Goal: Task Accomplishment & Management: Manage account settings

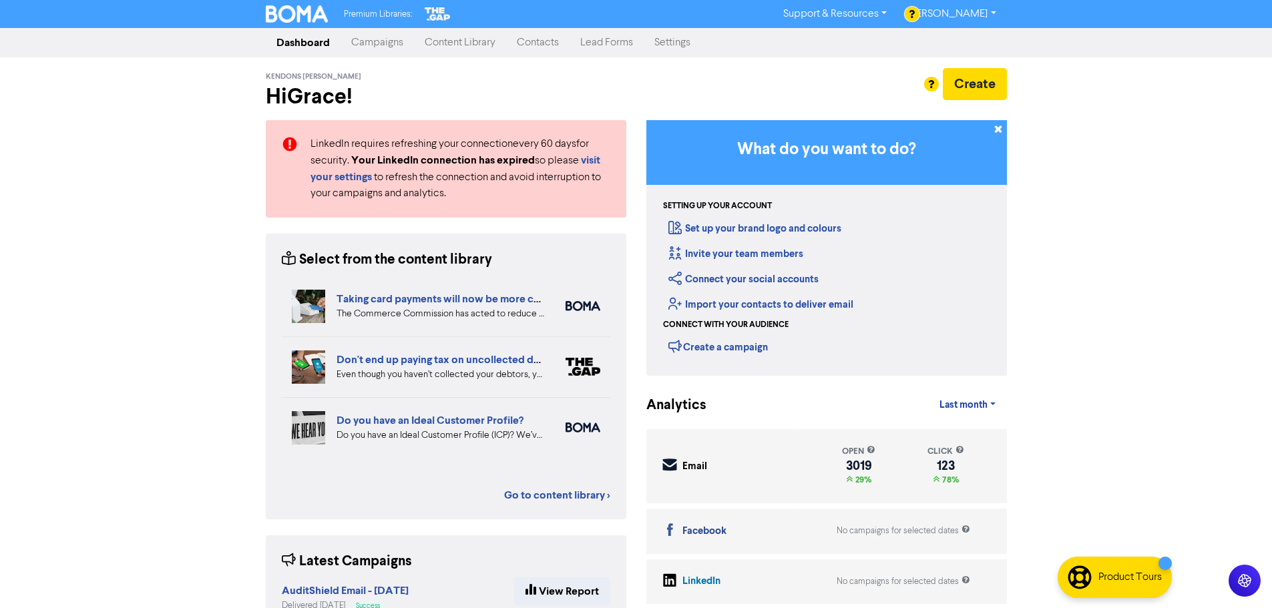
click at [520, 37] on link "Contacts" at bounding box center [537, 42] width 63 height 27
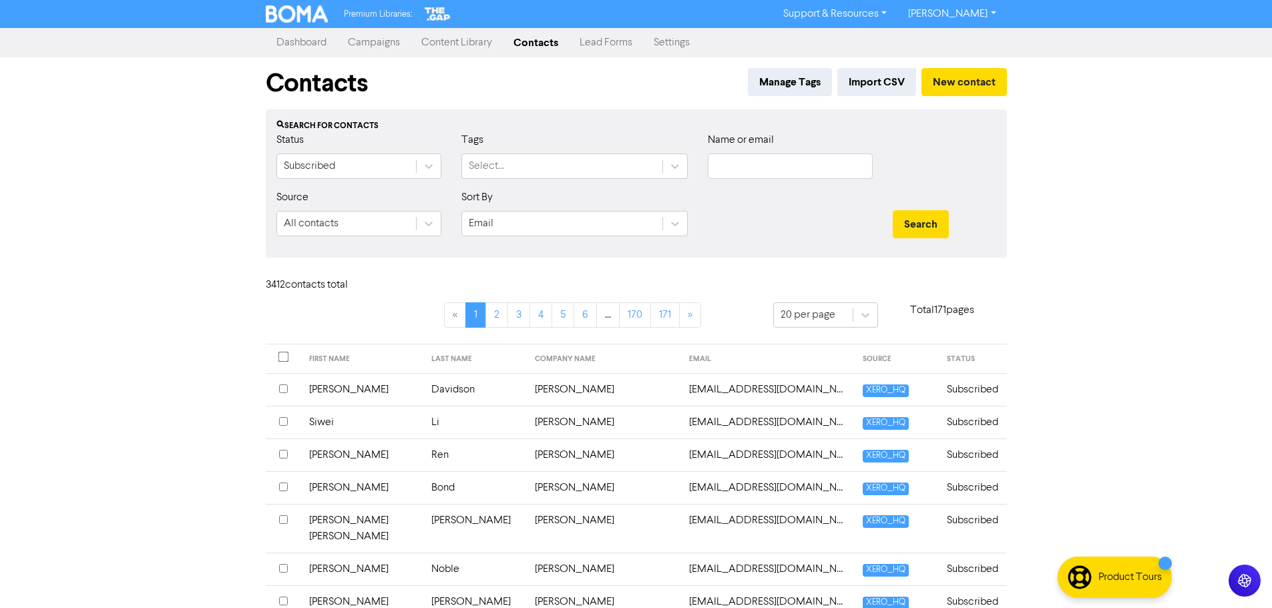
click at [837, 179] on div "Name or email" at bounding box center [790, 160] width 185 height 57
paste input "J"
click at [831, 172] on input "text" at bounding box center [790, 166] width 165 height 25
click at [734, 169] on input "text" at bounding box center [790, 166] width 165 height 25
type input "[PERSON_NAME]"
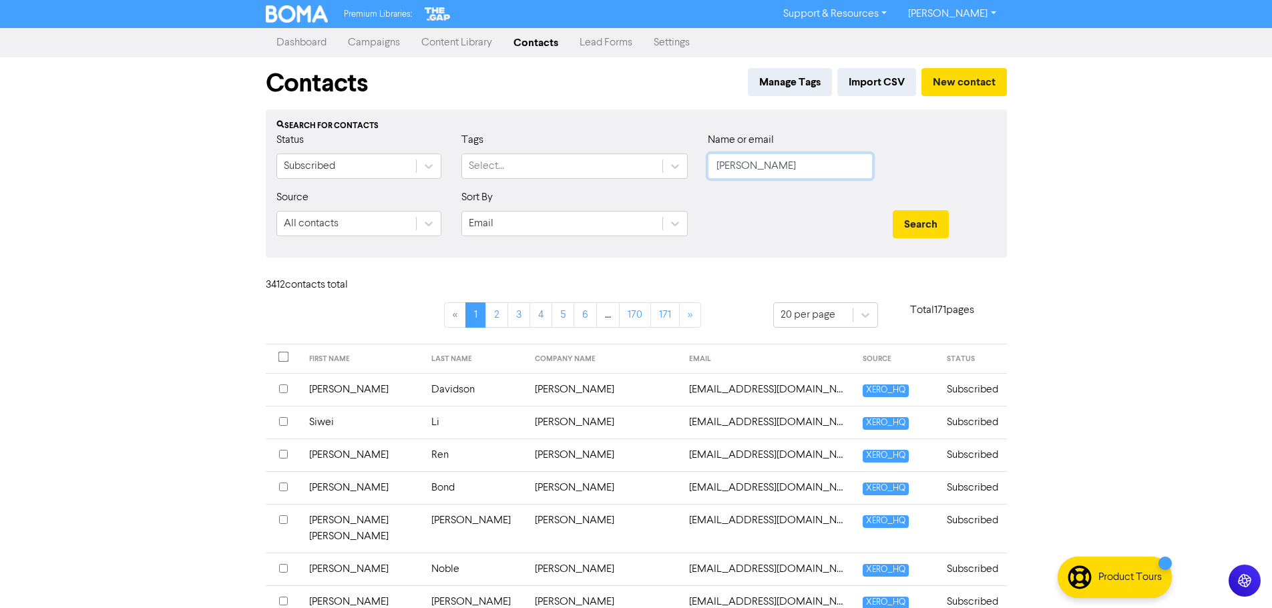
click at [893, 210] on button "Search" at bounding box center [921, 224] width 56 height 28
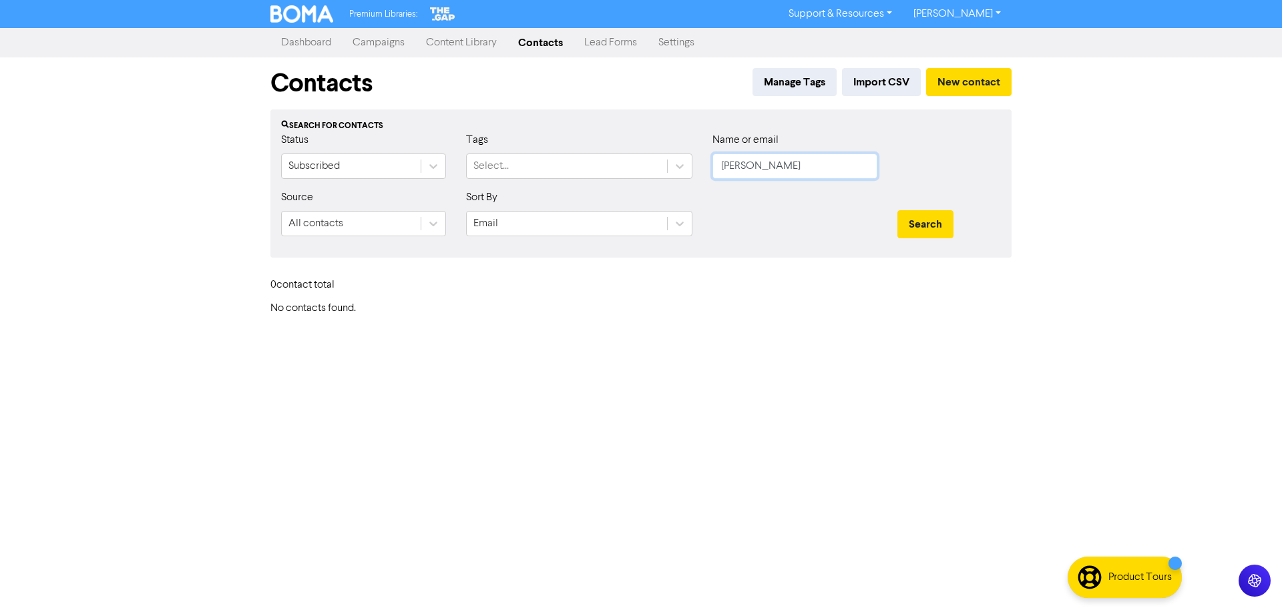
click at [835, 162] on input "[PERSON_NAME]" at bounding box center [795, 166] width 165 height 25
paste input "[EMAIL_ADDRESS][DOMAIN_NAME]"
type input "[EMAIL_ADDRESS][DOMAIN_NAME]"
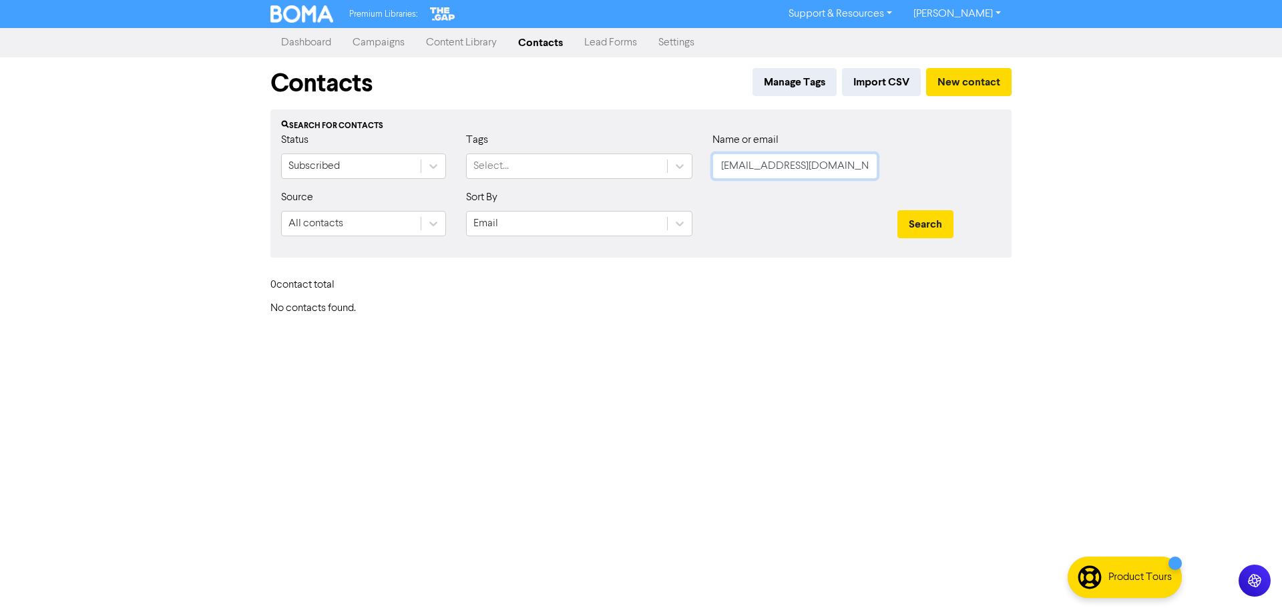
click at [898, 210] on button "Search" at bounding box center [926, 224] width 56 height 28
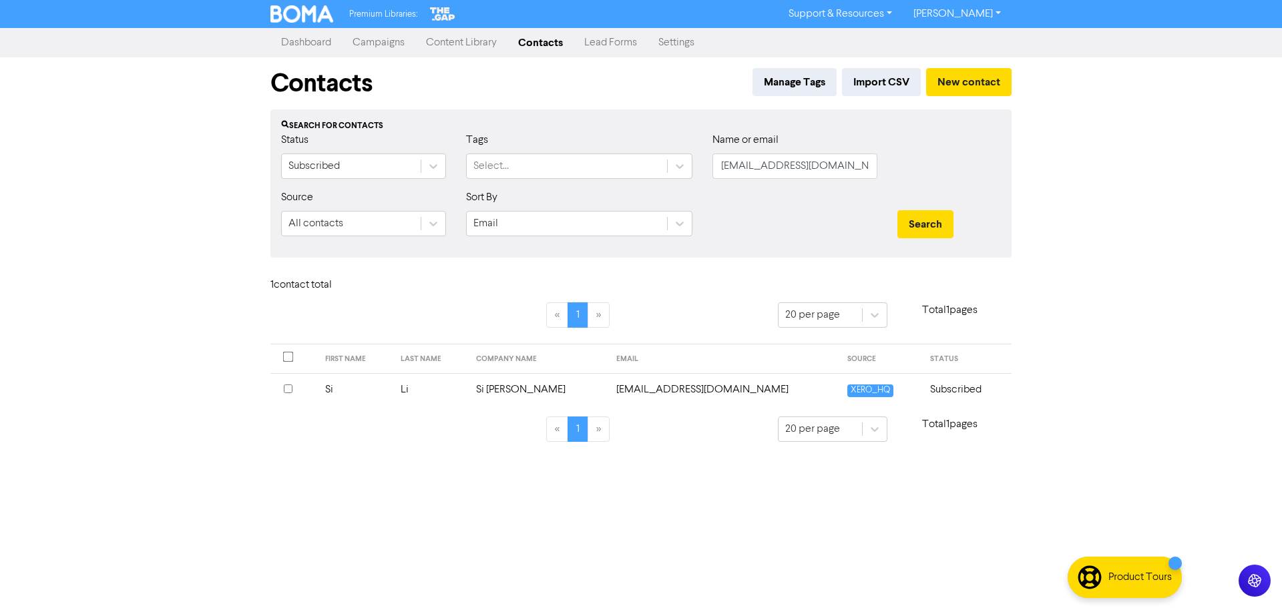
click at [794, 184] on div "Name or email [EMAIL_ADDRESS][DOMAIN_NAME]" at bounding box center [795, 160] width 185 height 57
click at [794, 176] on input "[EMAIL_ADDRESS][DOMAIN_NAME]" at bounding box center [795, 166] width 165 height 25
paste input "Muli Trustee Company Limited"
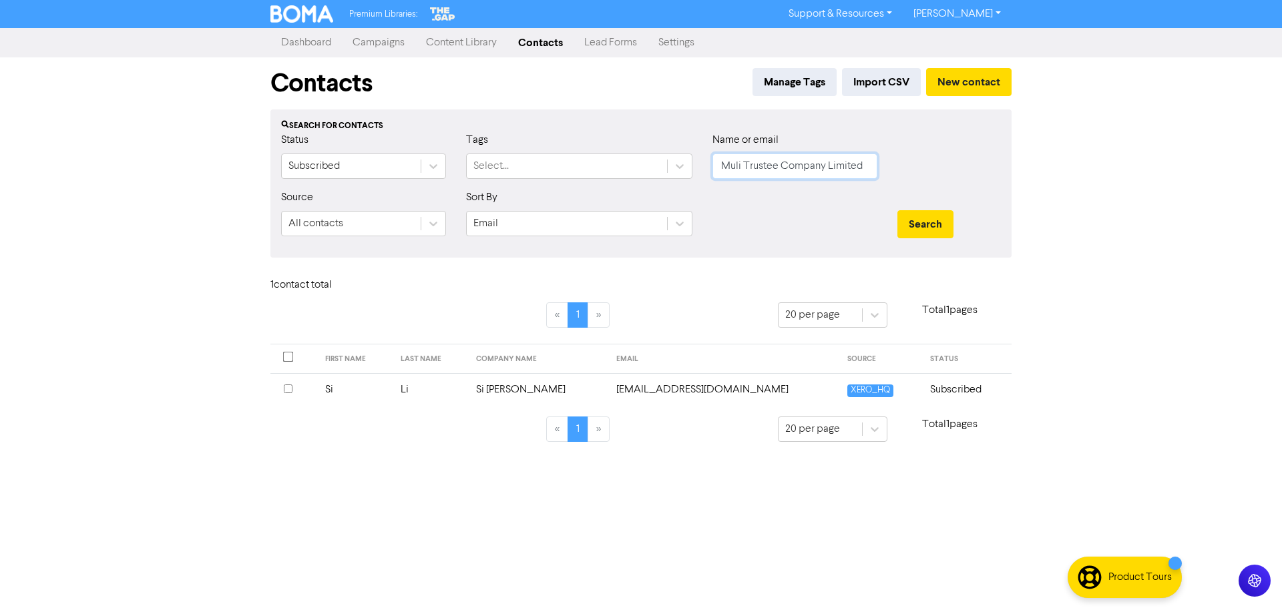
type input "Muli Trustee Company Limited"
click at [898, 210] on button "Search" at bounding box center [926, 224] width 56 height 28
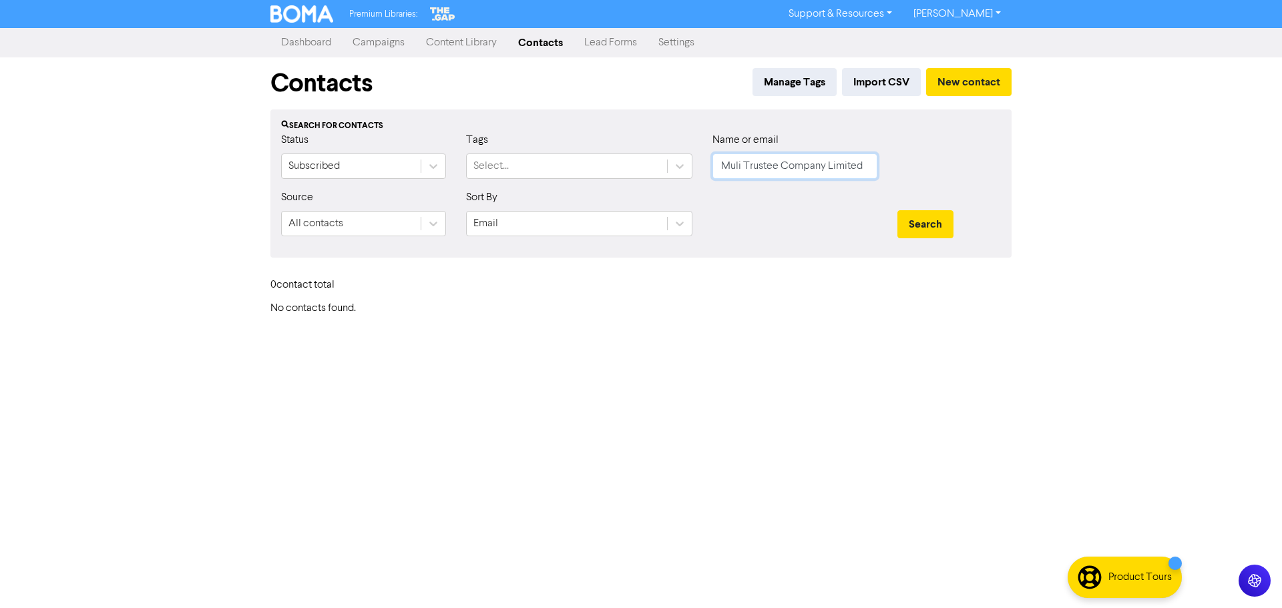
click at [797, 156] on input "Muli Trustee Company Limited" at bounding box center [795, 166] width 165 height 25
paste input "Progressive Realty Limited"
type input "Progressive Realty Limited"
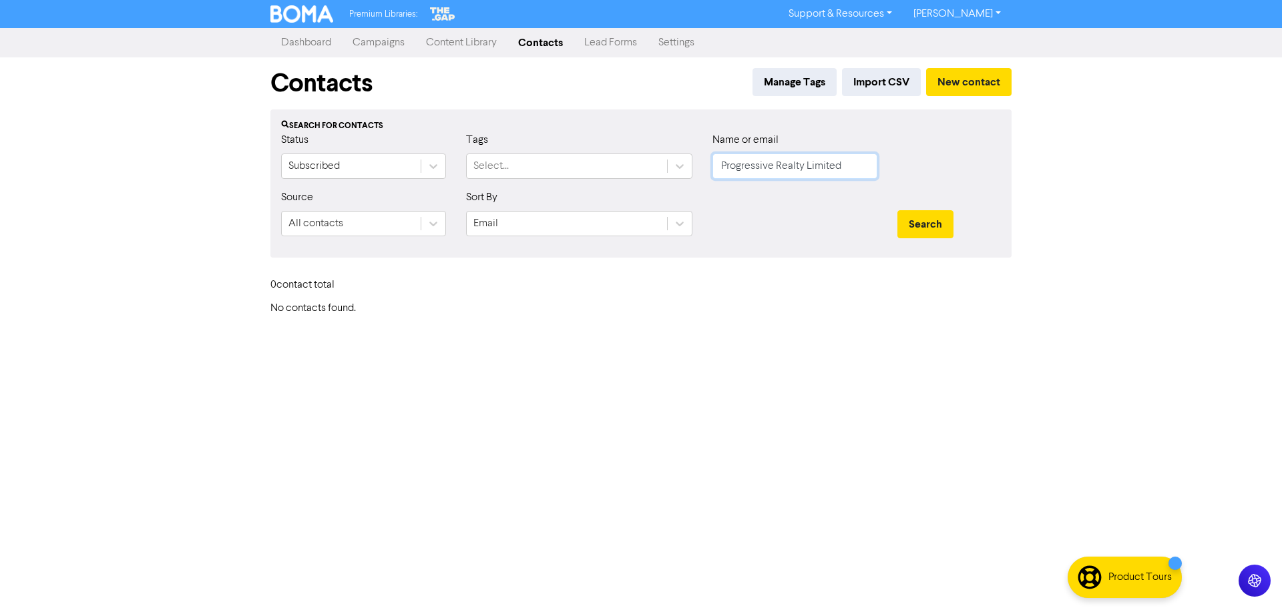
click at [898, 210] on button "Search" at bounding box center [926, 224] width 56 height 28
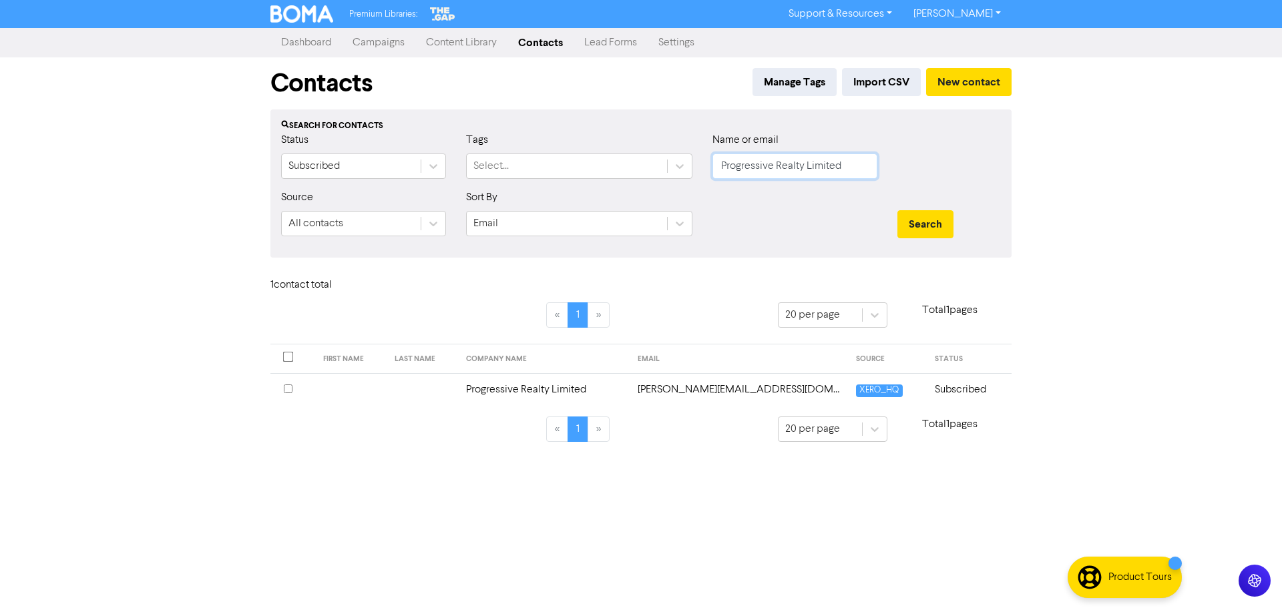
click at [831, 158] on input "Progressive Realty Limited" at bounding box center [795, 166] width 165 height 25
paste input "Si [PERSON_NAME]"
type input "Si [PERSON_NAME]"
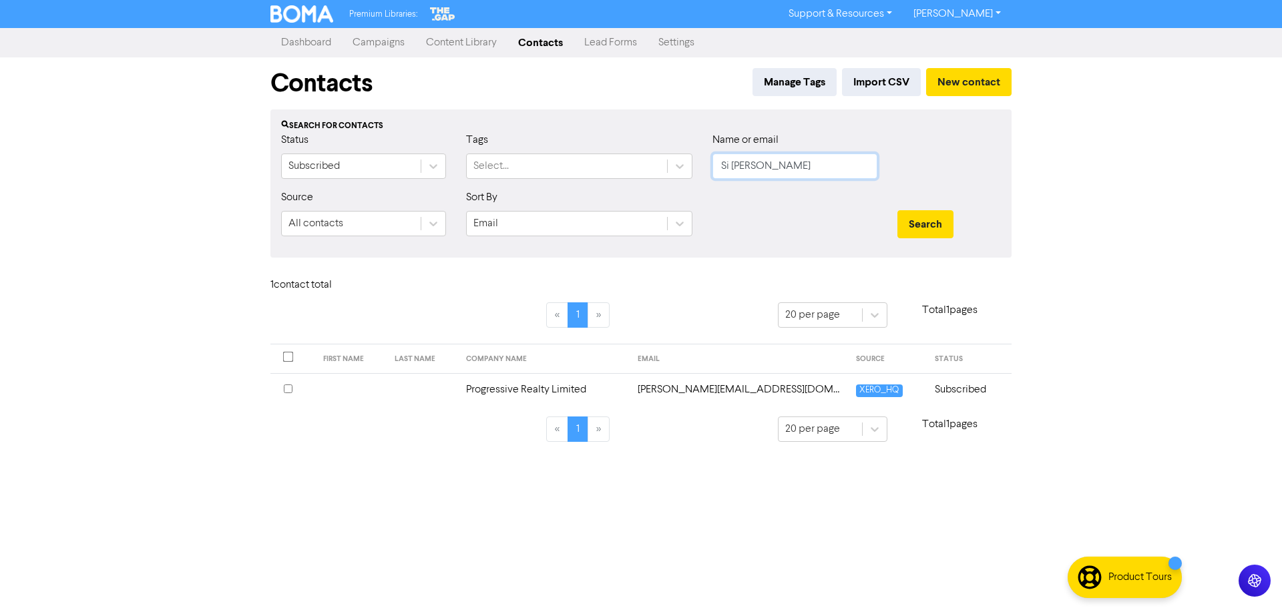
click at [898, 210] on button "Search" at bounding box center [926, 224] width 56 height 28
click at [286, 391] on input "checkbox" at bounding box center [288, 389] width 9 height 9
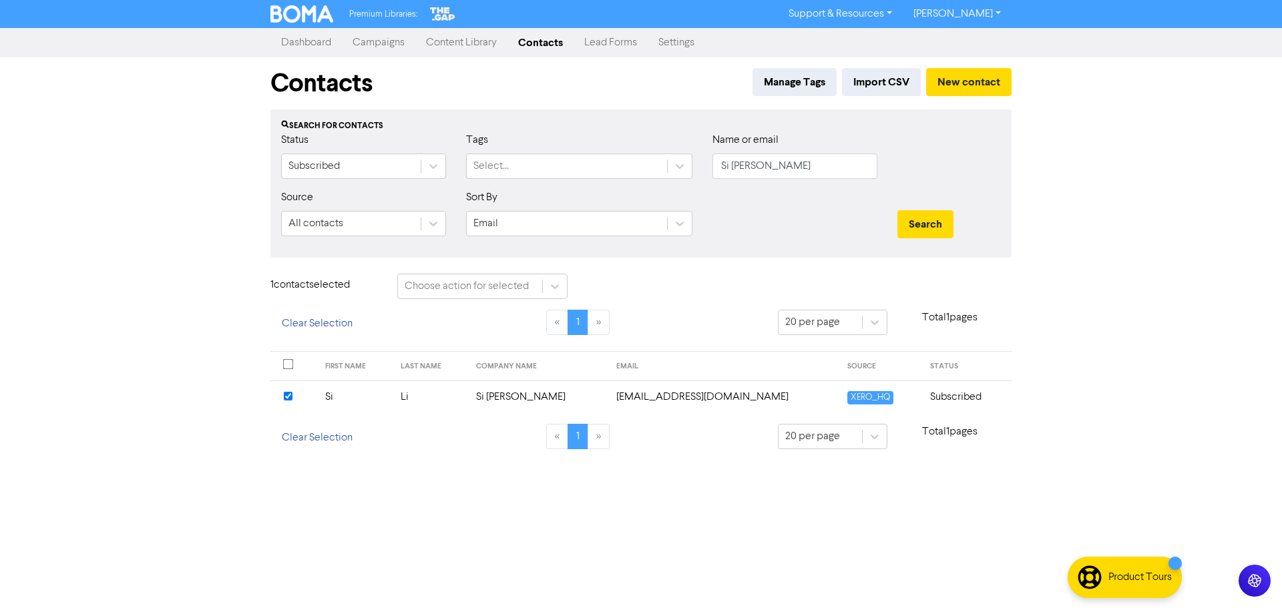
click at [685, 394] on td "[EMAIL_ADDRESS][DOMAIN_NAME]" at bounding box center [723, 397] width 231 height 33
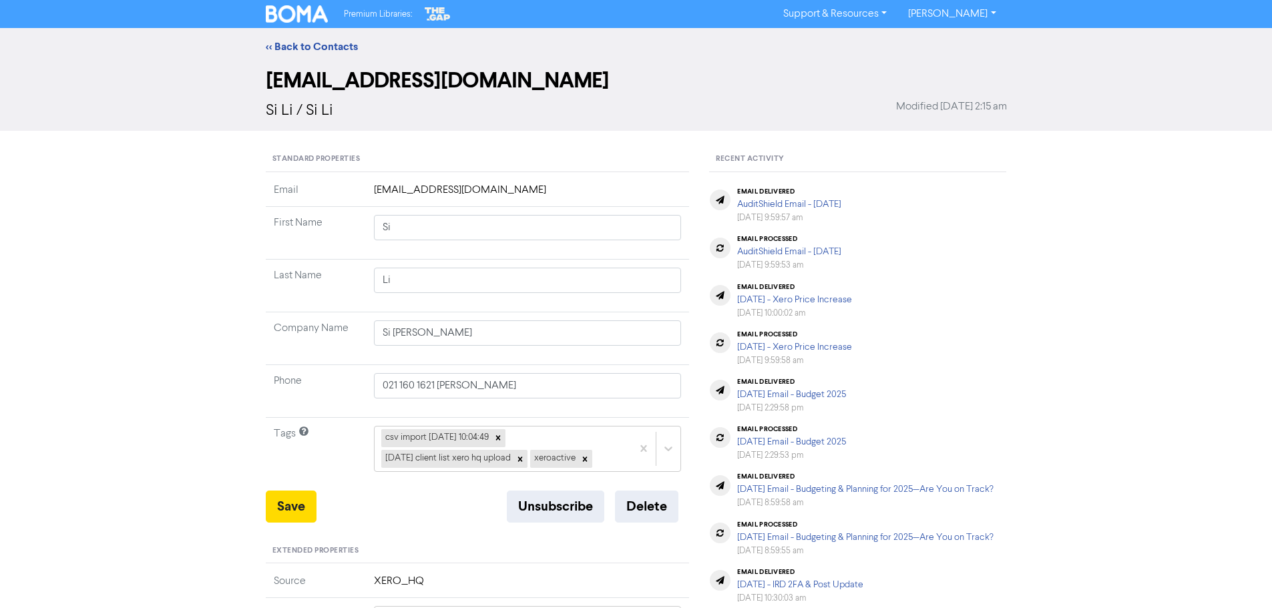
click at [649, 523] on div "Standard Properties Email [EMAIL_ADDRESS][DOMAIN_NAME] First Name Si Last Name …" at bounding box center [478, 573] width 424 height 852
click at [650, 512] on button "Delete" at bounding box center [646, 507] width 63 height 32
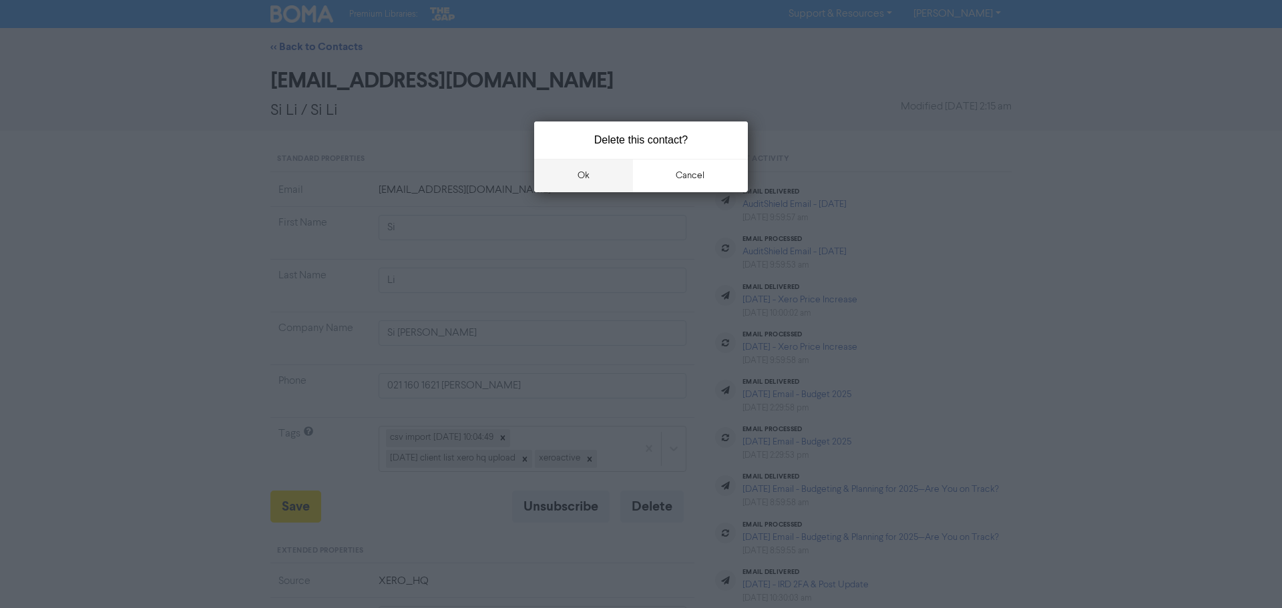
click at [596, 185] on button "ok" at bounding box center [583, 175] width 99 height 33
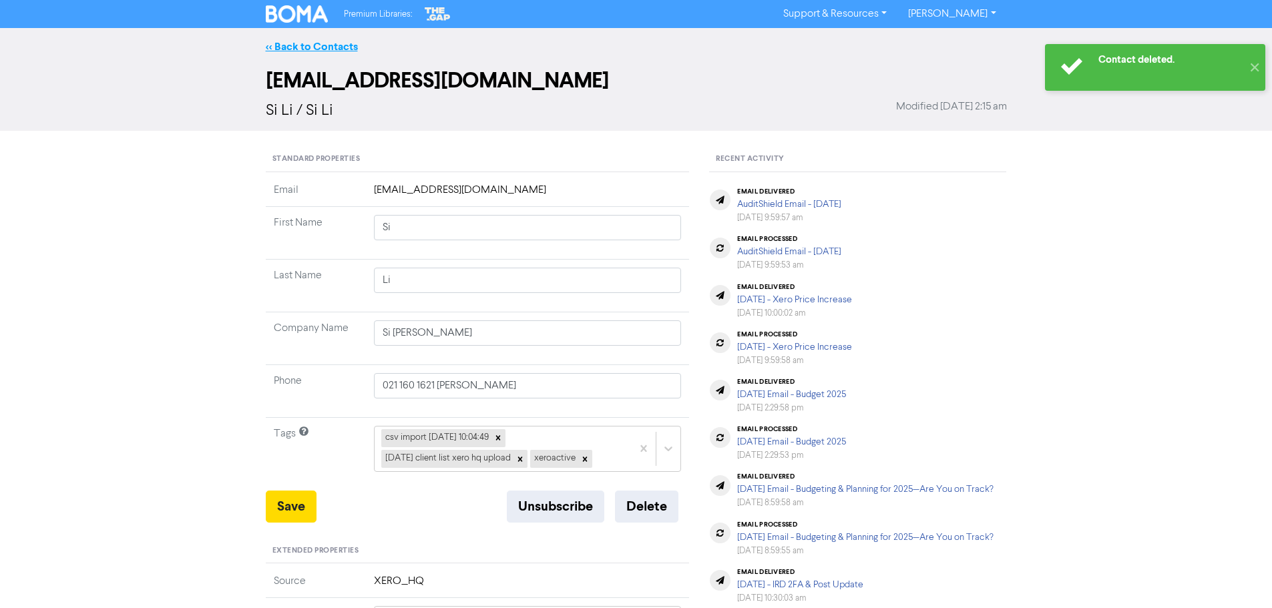
click at [297, 51] on link "<< Back to Contacts" at bounding box center [312, 46] width 92 height 13
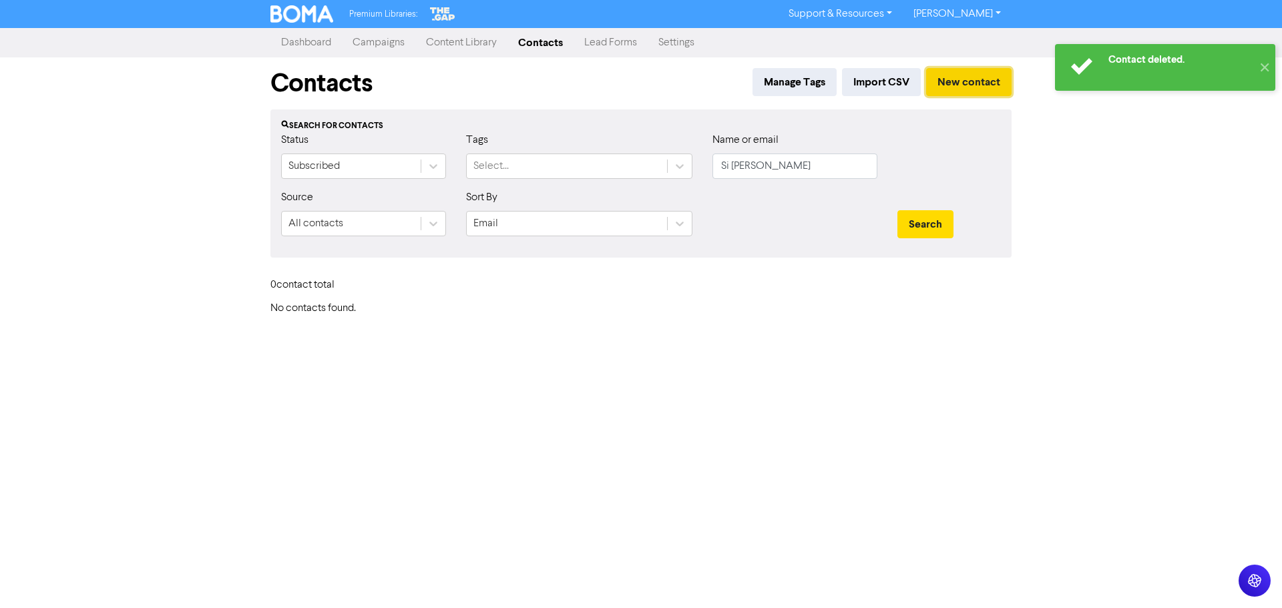
click at [958, 78] on button "New contact" at bounding box center [968, 82] width 85 height 28
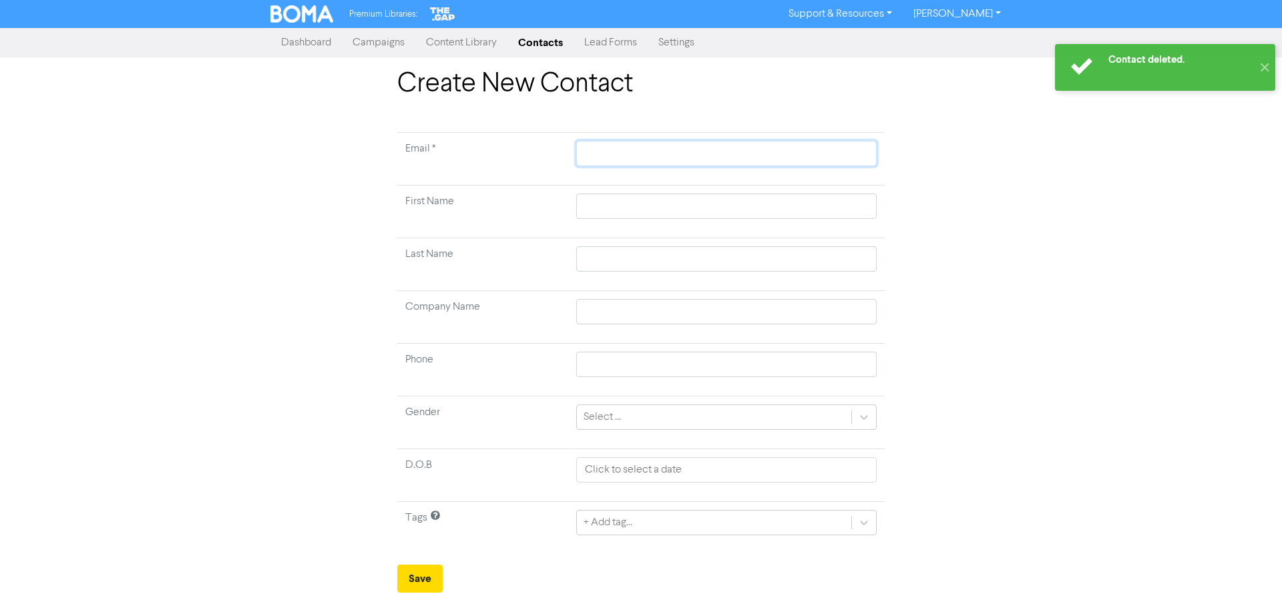
click at [633, 151] on input "text" at bounding box center [726, 153] width 301 height 25
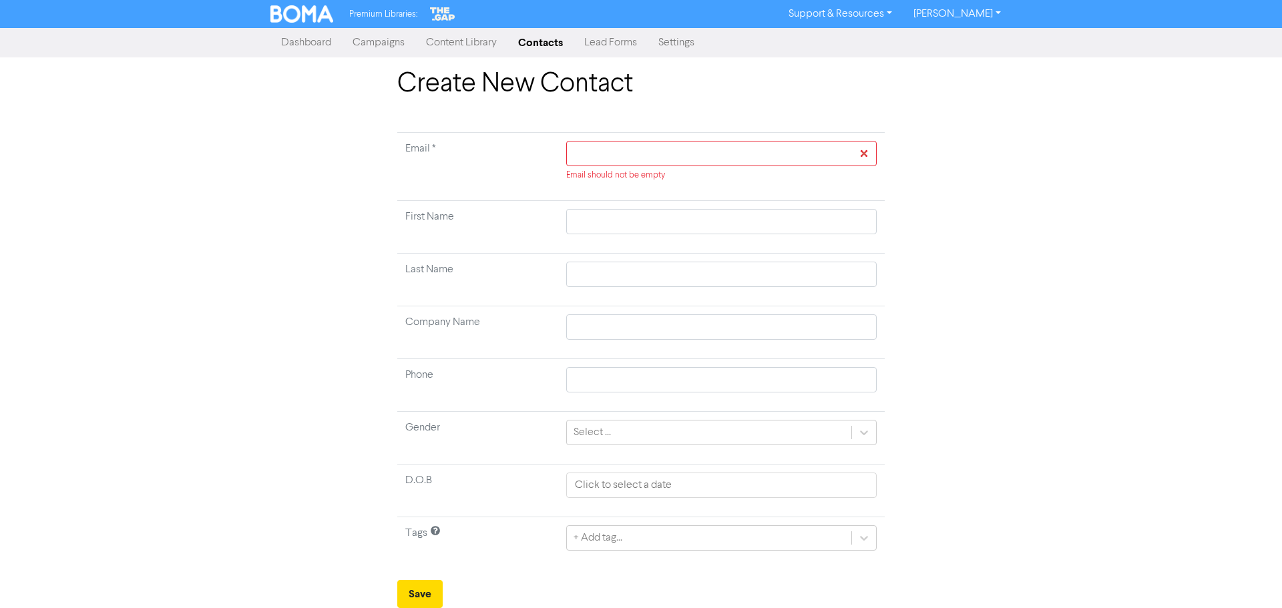
drag, startPoint x: 633, startPoint y: 168, endPoint x: 633, endPoint y: 158, distance: 10.0
click at [633, 167] on div "Email should not be empty" at bounding box center [721, 161] width 311 height 41
click at [632, 148] on input "text" at bounding box center [721, 153] width 311 height 25
paste input "[PERSON_NAME][EMAIL_ADDRESS][DOMAIN_NAME]"
type input "[PERSON_NAME][EMAIL_ADDRESS][DOMAIN_NAME]"
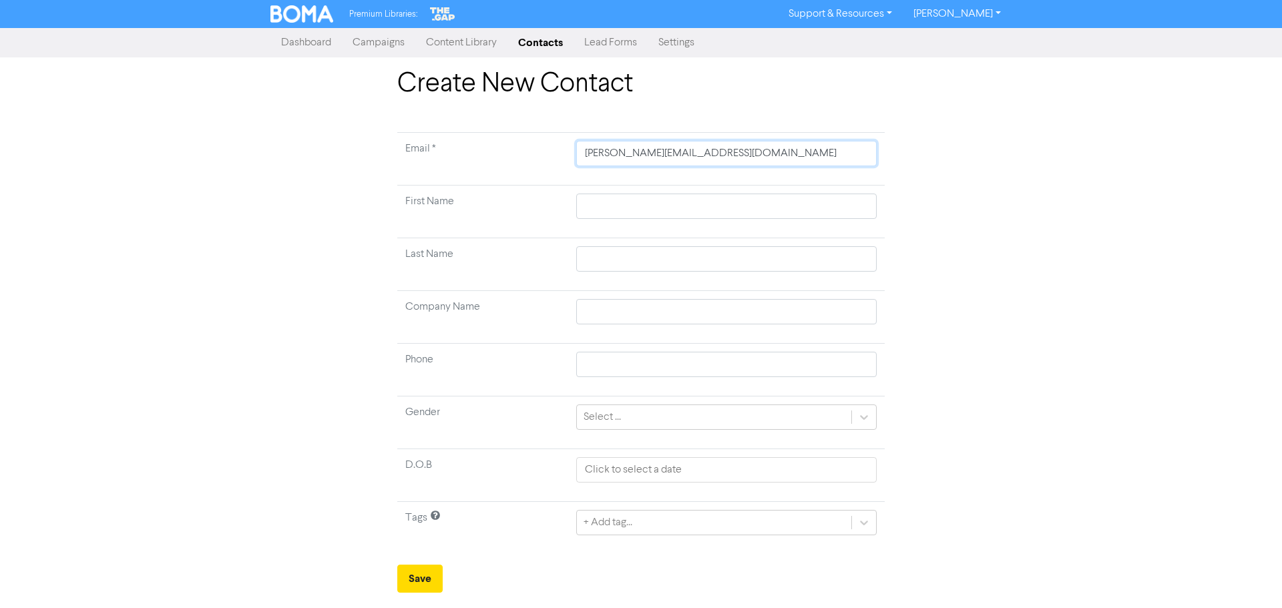
type input "[PERSON_NAME][EMAIL_ADDRESS][DOMAIN_NAME]"
click at [605, 210] on input "text" at bounding box center [726, 206] width 301 height 25
type input "S"
type input "Si"
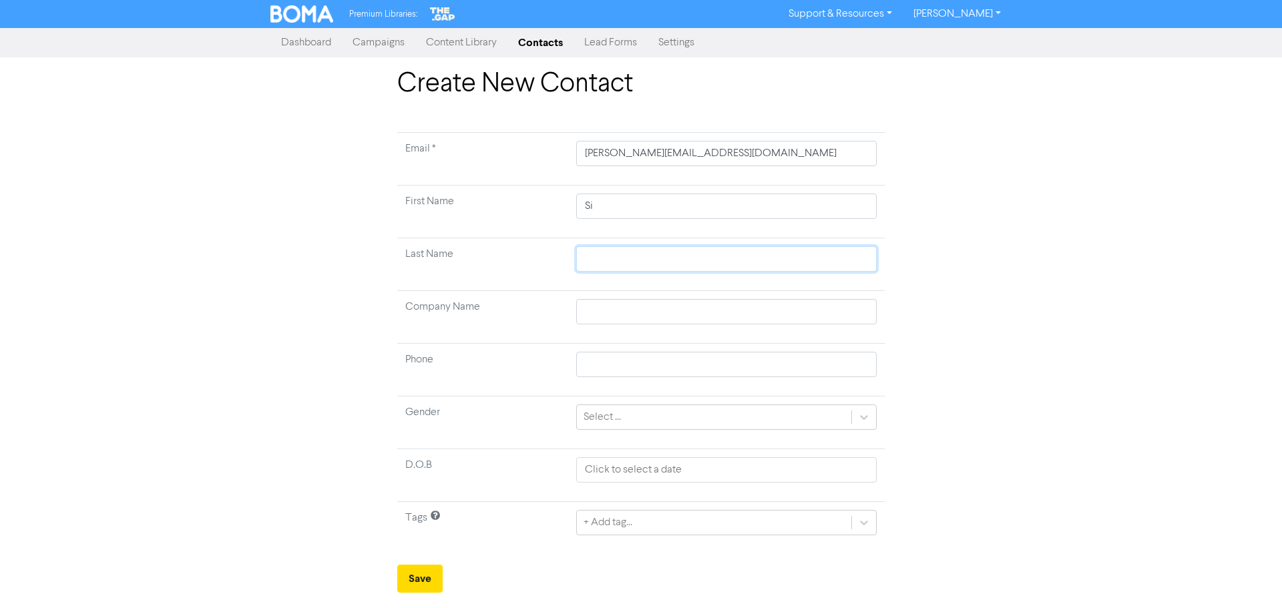
click at [608, 250] on input "text" at bounding box center [726, 258] width 301 height 25
type input "L"
type input "Li"
click at [424, 577] on button "Save" at bounding box center [419, 579] width 45 height 28
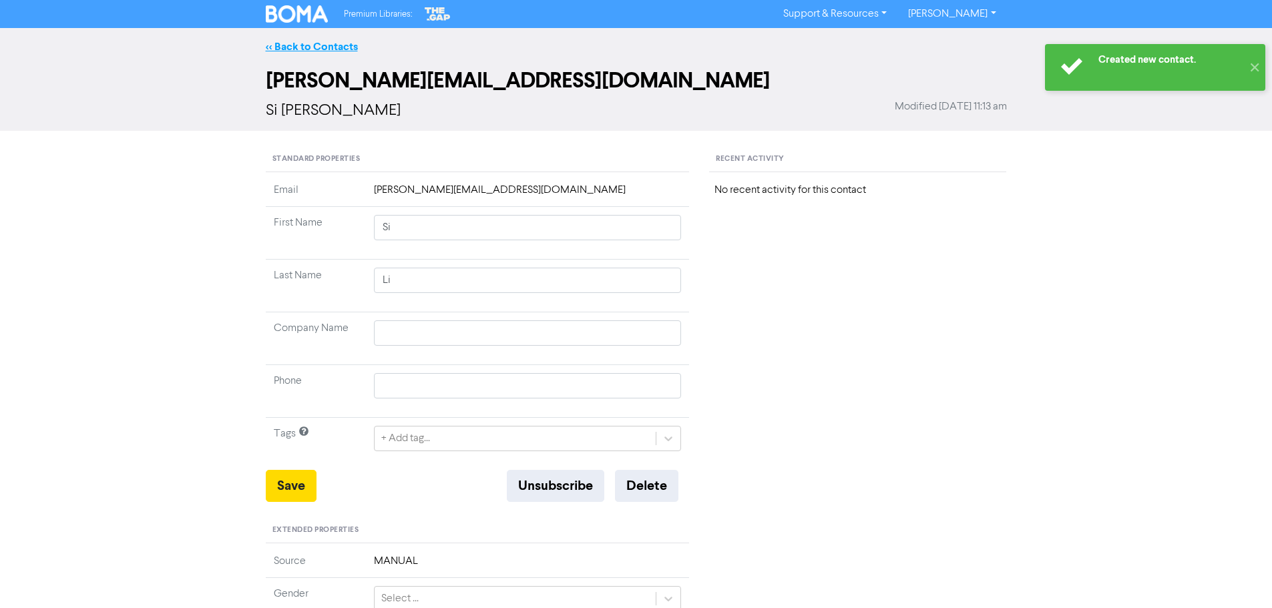
click at [305, 38] on div "<< Back to Contacts" at bounding box center [636, 46] width 1272 height 37
click at [301, 44] on link "<< Back to Contacts" at bounding box center [312, 46] width 92 height 13
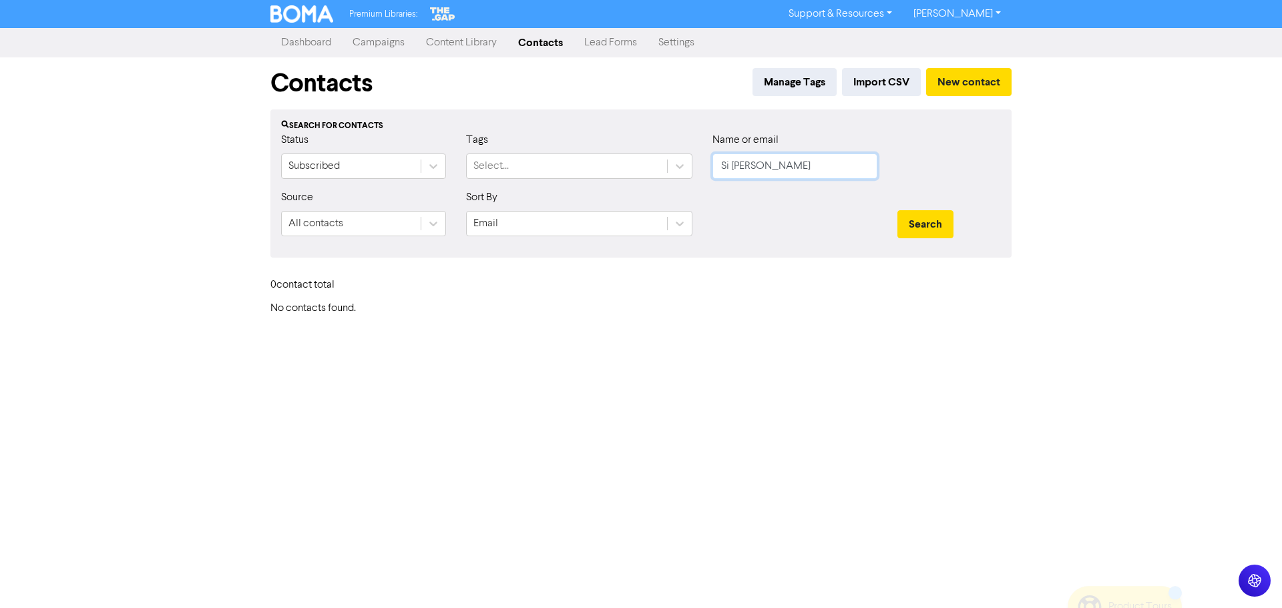
click at [844, 170] on input "Si [PERSON_NAME]" at bounding box center [795, 166] width 165 height 25
type input "The Muli Family Trust"
click at [898, 210] on button "Search" at bounding box center [926, 224] width 56 height 28
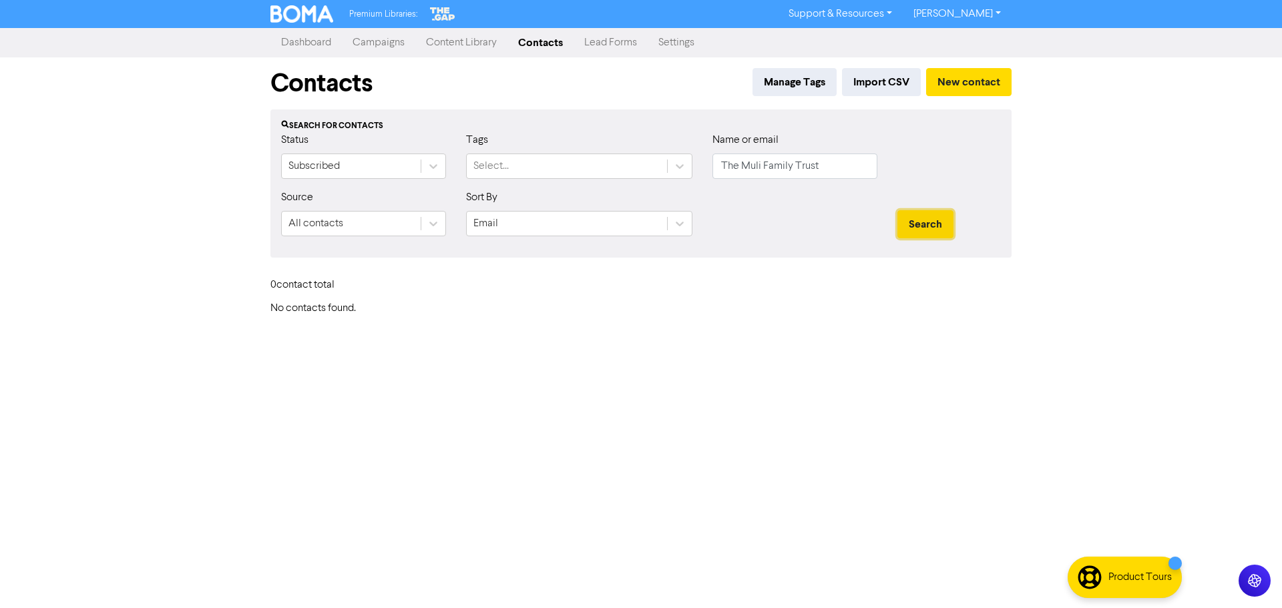
click at [942, 226] on button "Search" at bounding box center [926, 224] width 56 height 28
click at [857, 155] on input "The Muli Family Trust" at bounding box center [795, 166] width 165 height 25
paste input "Zero Three Investments Limited"
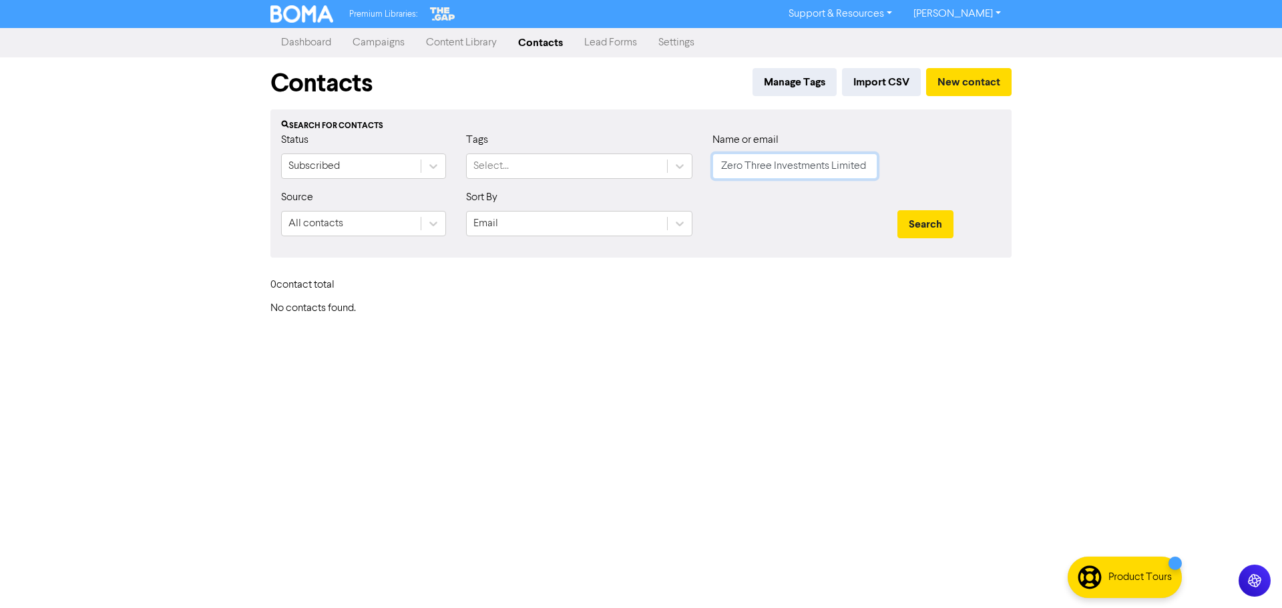
type input "Zero Three Investments Limited"
click at [898, 210] on button "Search" at bounding box center [926, 224] width 56 height 28
